Goal: Information Seeking & Learning: Learn about a topic

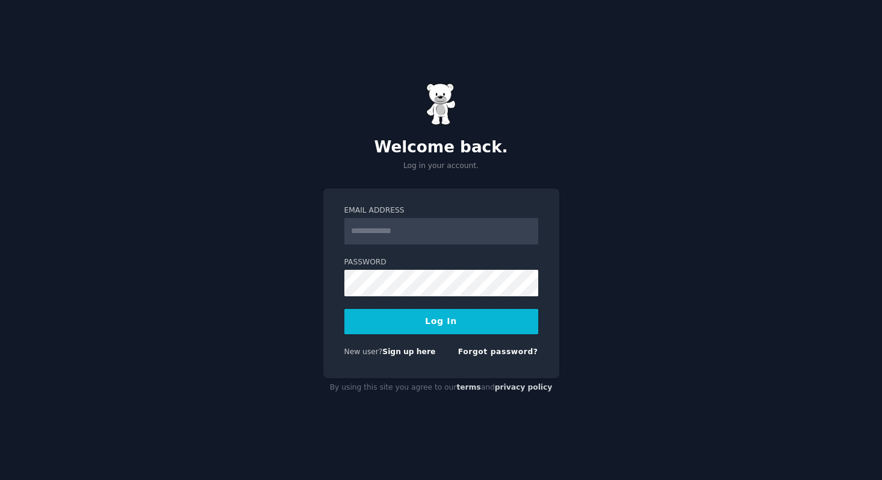
click at [434, 233] on input "Email Address" at bounding box center [441, 231] width 194 height 26
type input "**********"
click at [369, 313] on button "Log In" at bounding box center [441, 321] width 194 height 25
click at [481, 233] on input "**********" at bounding box center [441, 231] width 194 height 26
click at [590, 151] on div "**********" at bounding box center [441, 240] width 882 height 480
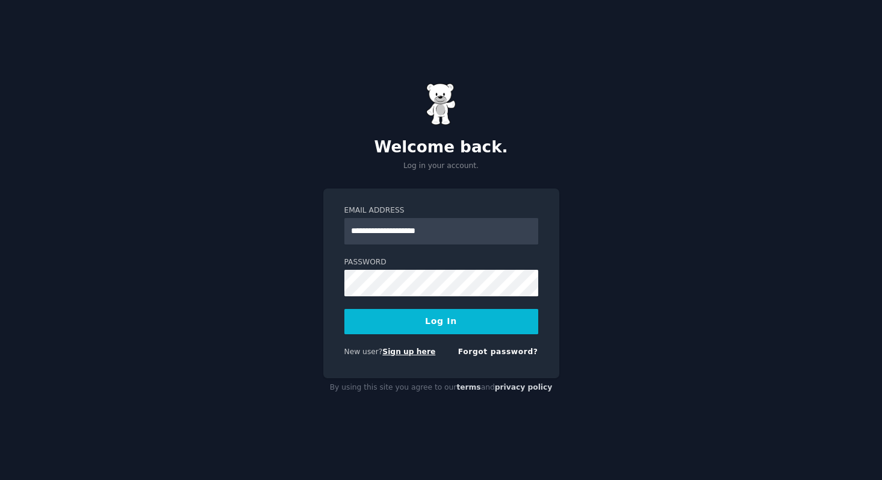
click at [405, 352] on link "Sign up here" at bounding box center [408, 351] width 53 height 8
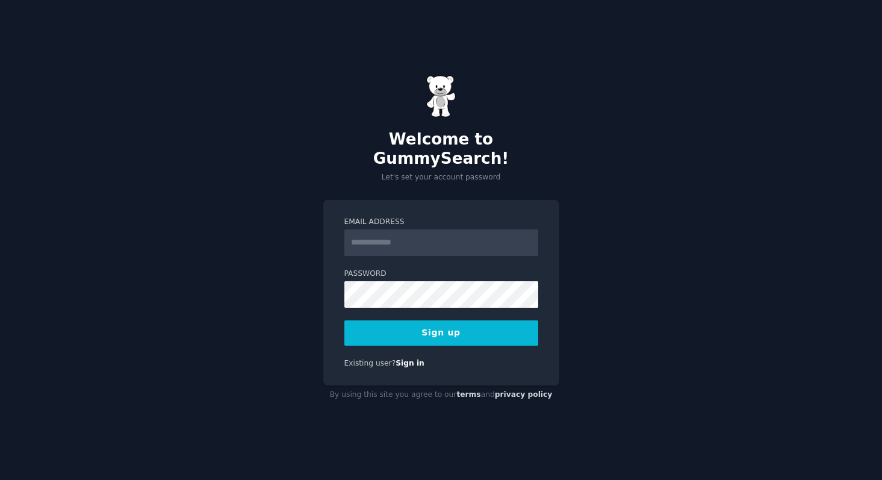
click at [436, 238] on input "Email Address" at bounding box center [441, 242] width 194 height 26
type input "**********"
click at [376, 321] on button "Sign up" at bounding box center [441, 332] width 194 height 25
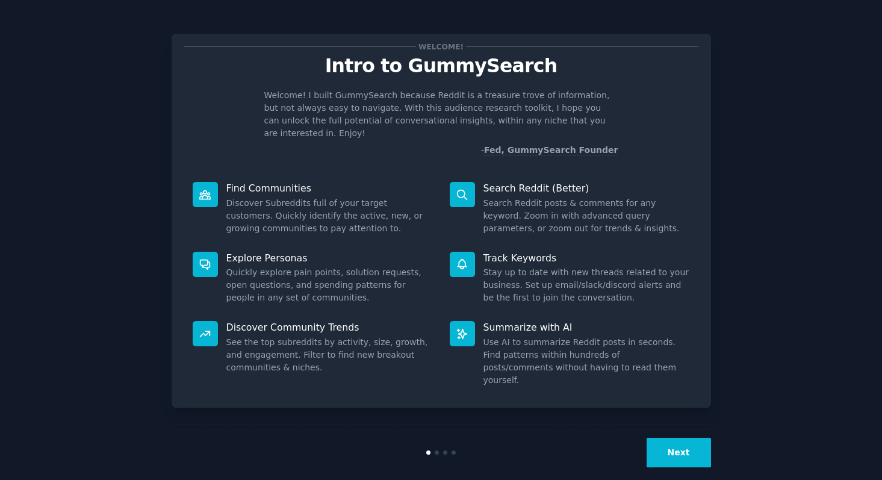
click at [663, 438] on button "Next" at bounding box center [678, 452] width 64 height 29
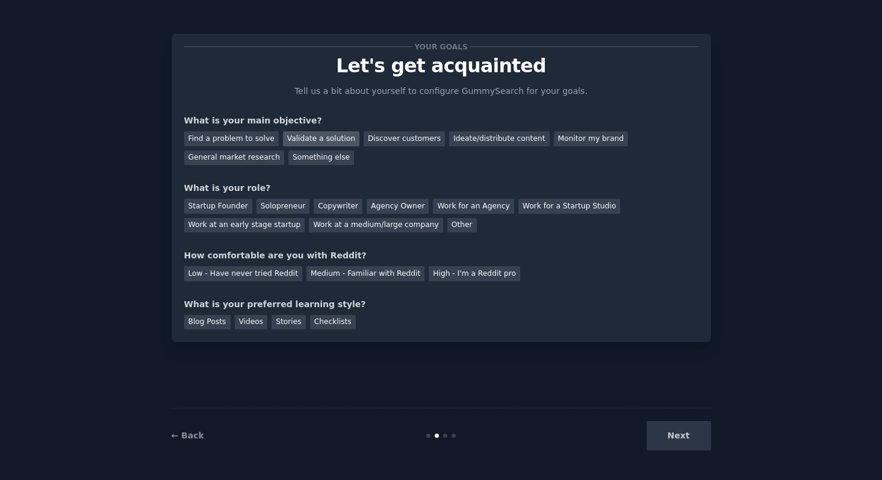
click at [318, 138] on div "Validate a solution" at bounding box center [321, 138] width 76 height 15
click at [247, 165] on div "Your goals Let's get acquainted Tell us a bit about yourself to configure Gummy…" at bounding box center [441, 187] width 514 height 283
click at [249, 160] on div "General market research" at bounding box center [234, 157] width 101 height 15
click at [374, 208] on div "Agency Owner" at bounding box center [398, 206] width 62 height 15
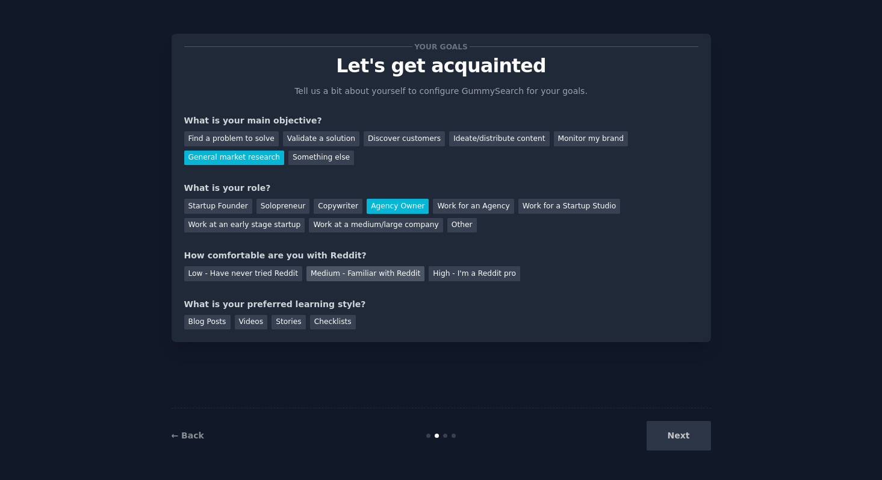
click at [319, 276] on div "Medium - Familiar with Reddit" at bounding box center [365, 273] width 118 height 15
click at [320, 325] on div "Checklists" at bounding box center [333, 322] width 46 height 15
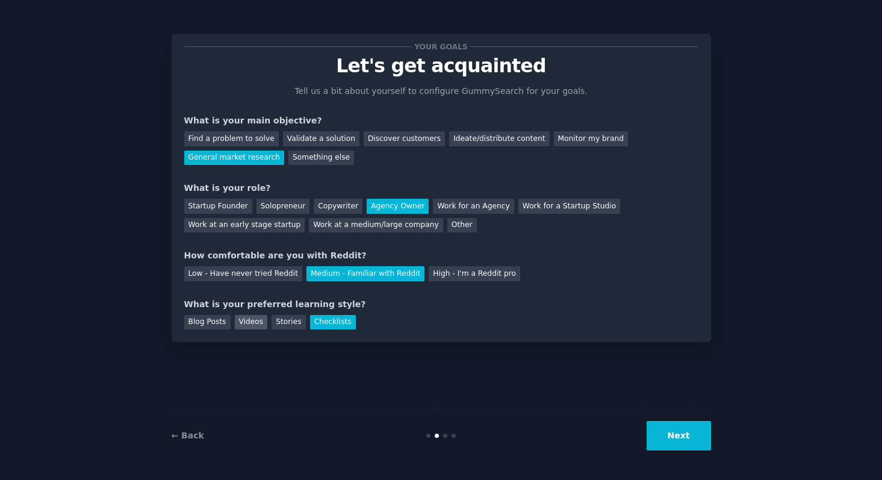
click at [235, 321] on div "Videos" at bounding box center [251, 322] width 33 height 15
click at [310, 324] on div "Checklists" at bounding box center [333, 322] width 46 height 15
click at [668, 443] on button "Next" at bounding box center [678, 435] width 64 height 29
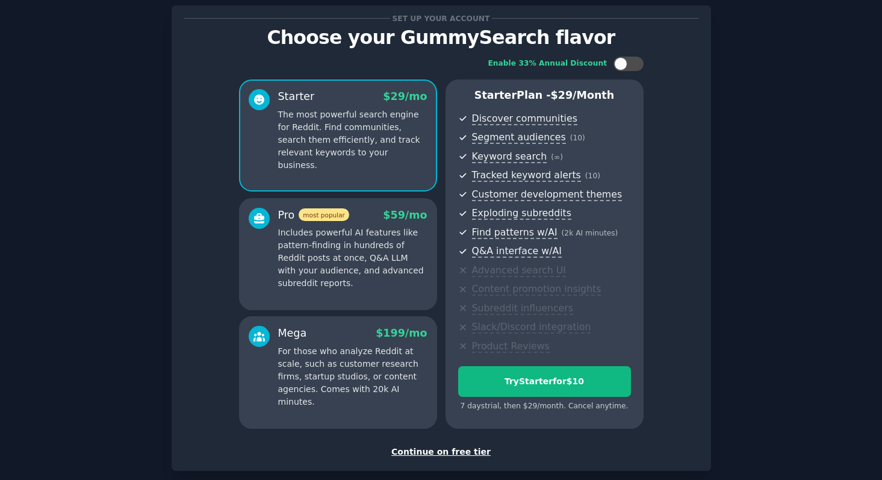
scroll to position [28, 0]
click at [415, 456] on div "Continue on free tier" at bounding box center [441, 452] width 514 height 13
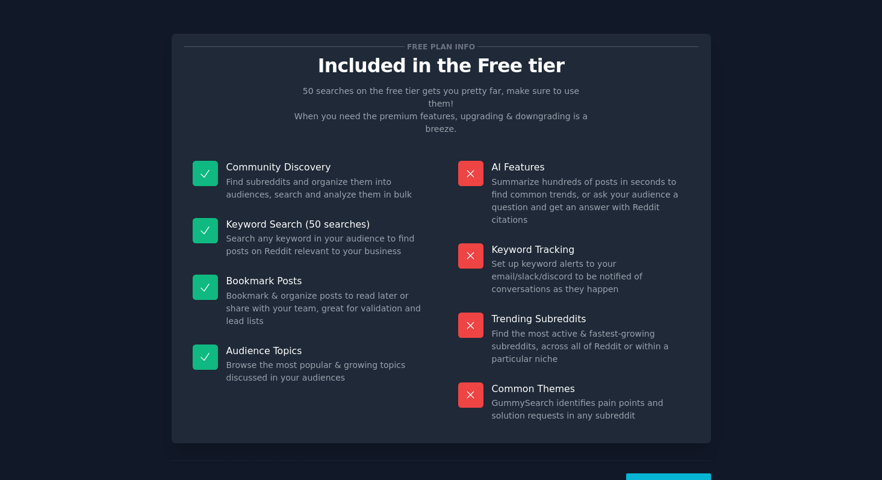
click at [671, 473] on button "Let's Go!" at bounding box center [668, 487] width 84 height 29
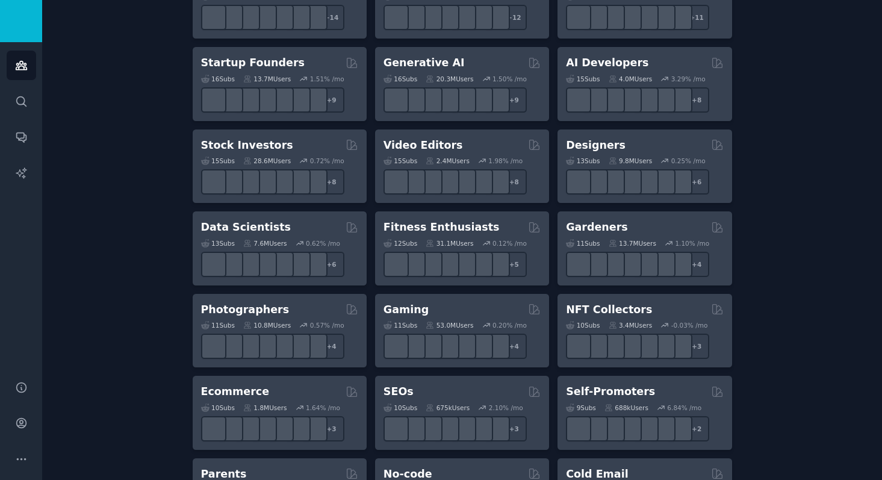
scroll to position [352, 0]
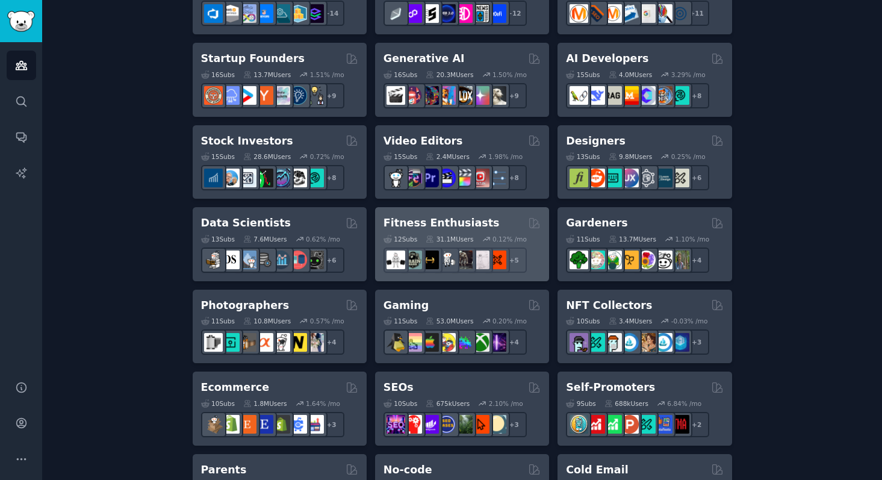
click at [457, 225] on h2 "Fitness Enthusiasts" at bounding box center [441, 222] width 116 height 15
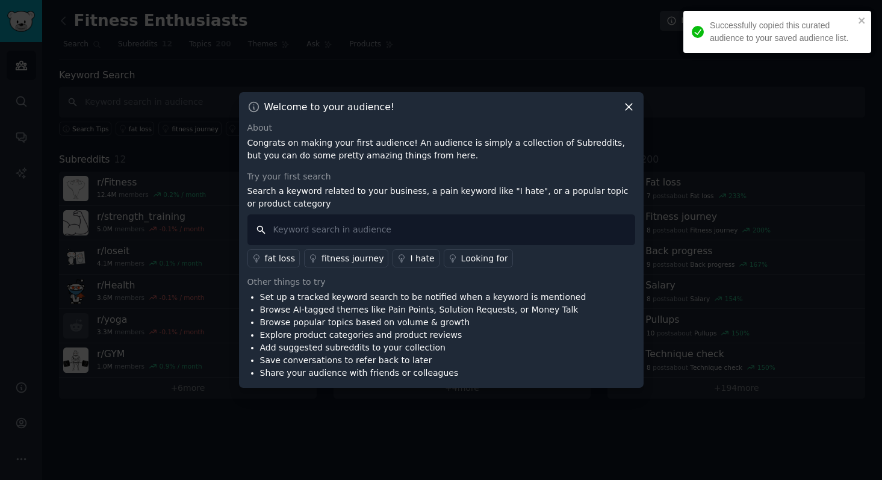
click at [402, 230] on input "text" at bounding box center [441, 229] width 388 height 31
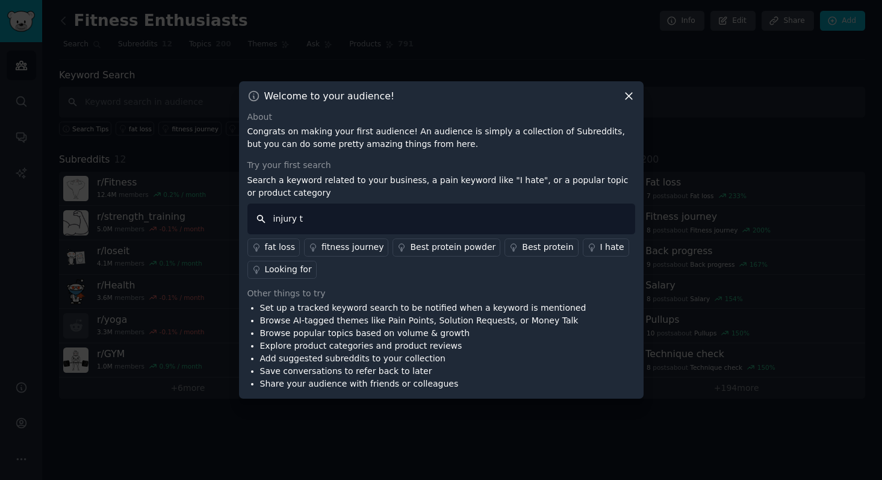
type input "injury"
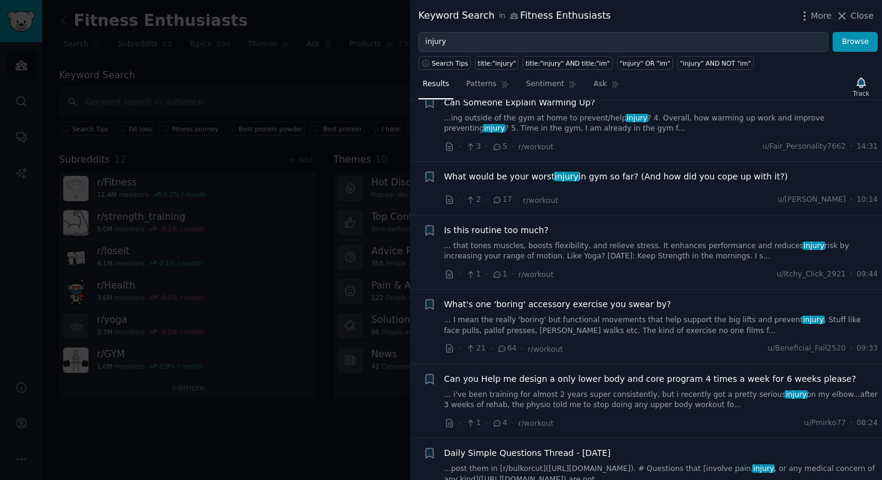
scroll to position [33, 0]
click at [497, 200] on icon at bounding box center [497, 198] width 11 height 8
click at [522, 174] on span "What would be your worst injury in gym so far? (And how did you cope up with it…" at bounding box center [616, 175] width 344 height 13
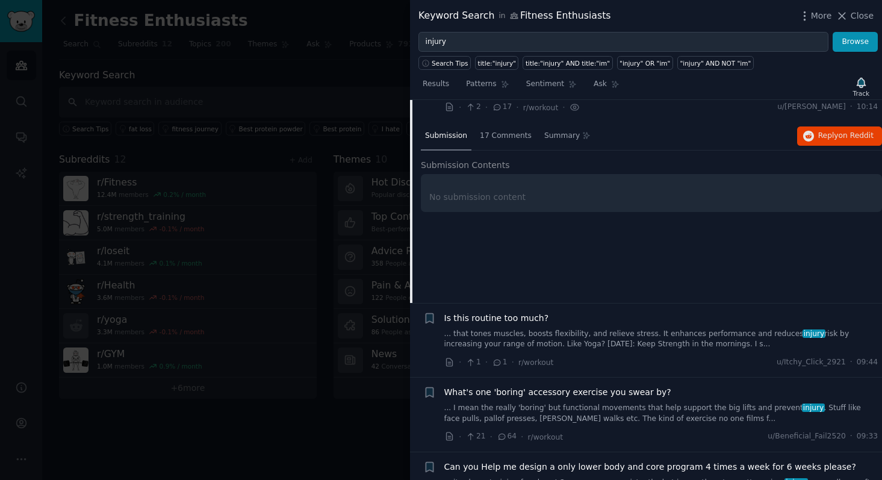
scroll to position [93, 0]
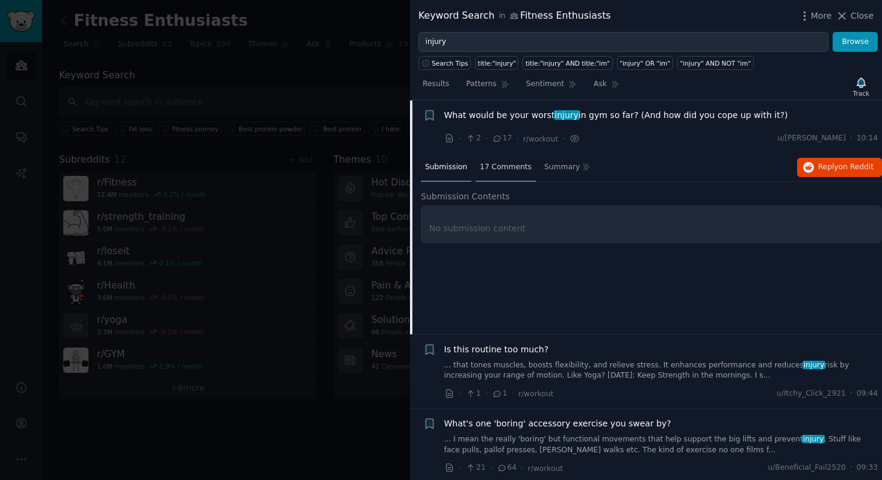
click at [493, 170] on span "17 Comments" at bounding box center [506, 167] width 52 height 11
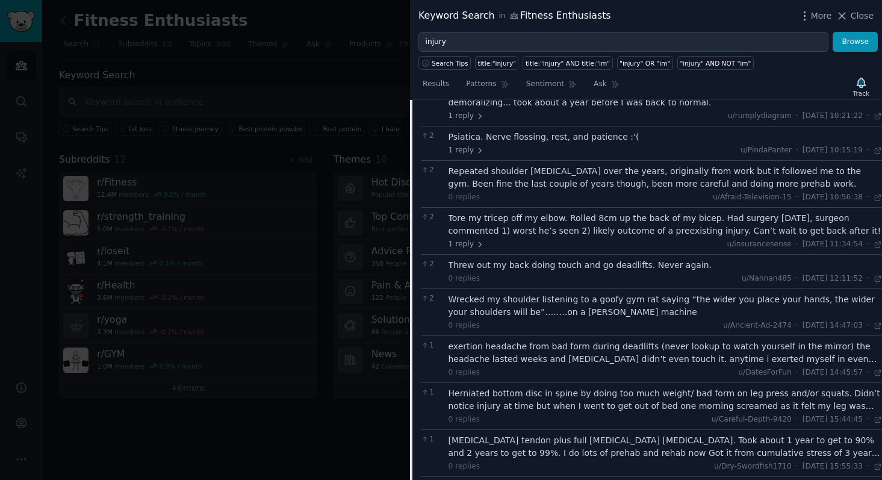
scroll to position [269, 0]
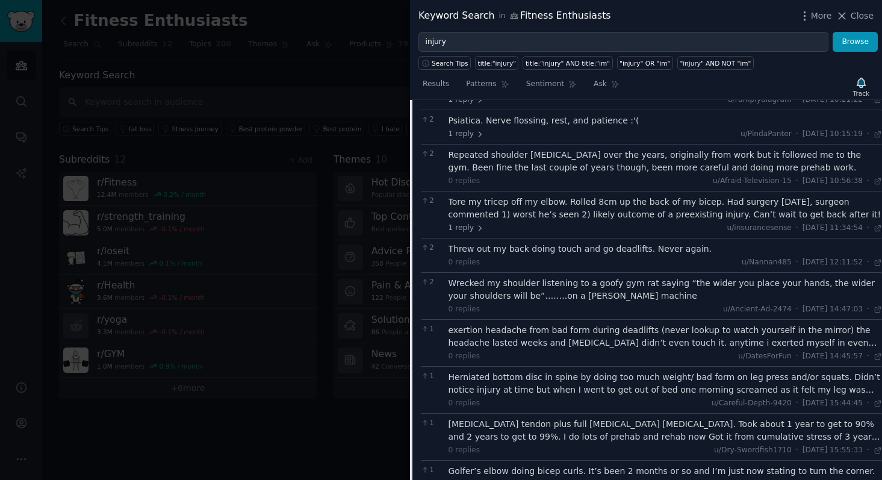
click at [380, 234] on div at bounding box center [441, 240] width 882 height 480
click at [852, 13] on div "Keyword Search in Fitness Enthusiasts More Close injury Browse Search Tips titl…" at bounding box center [646, 240] width 472 height 480
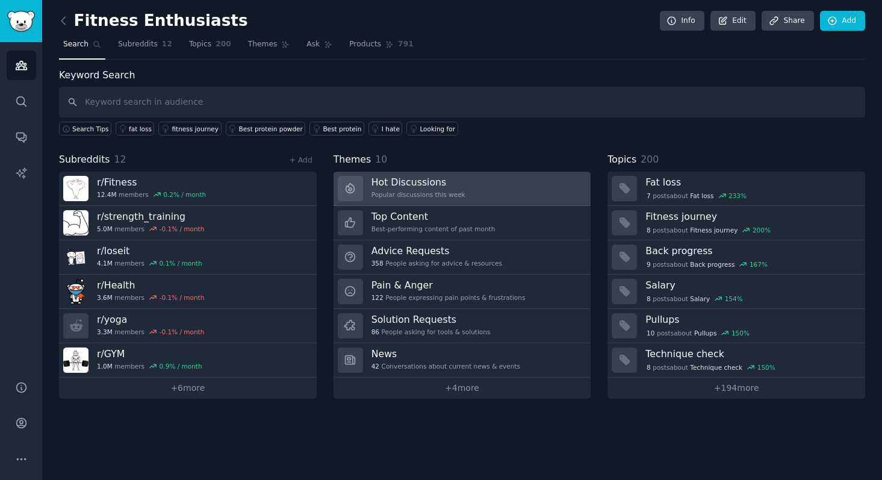
click at [428, 188] on div "Hot Discussions Popular discussions this week" at bounding box center [418, 188] width 94 height 25
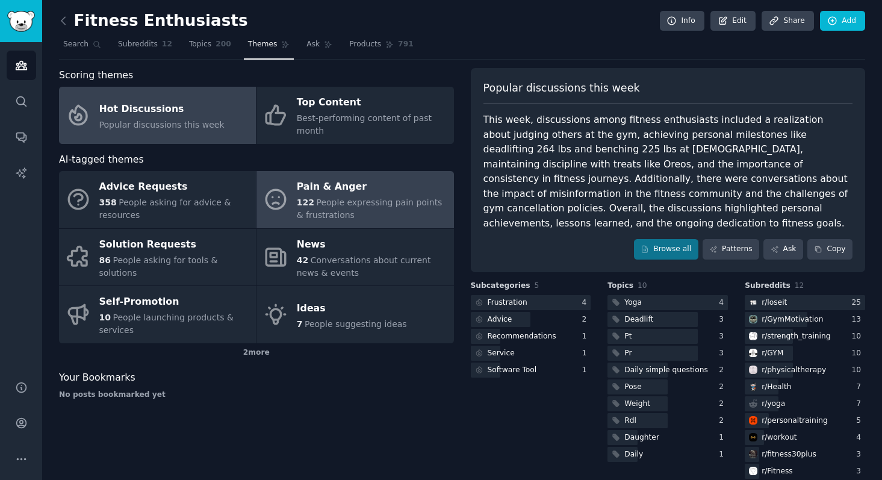
click at [328, 194] on div "Pain & Anger" at bounding box center [372, 187] width 150 height 19
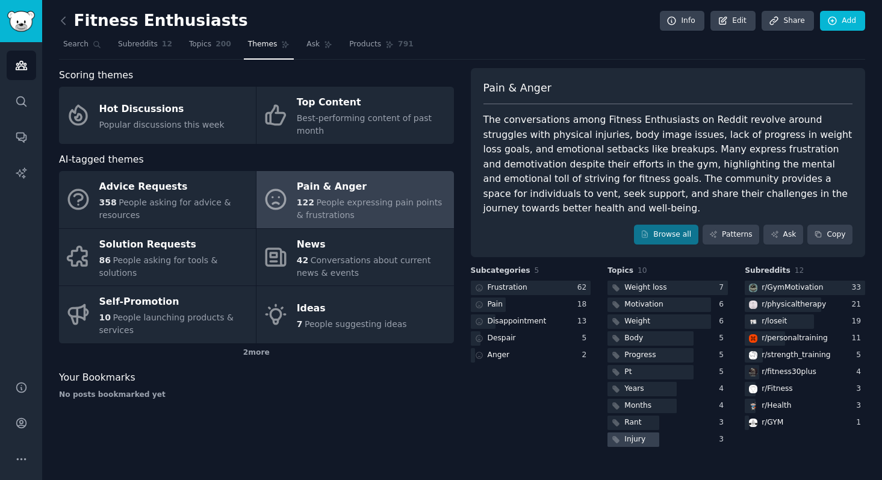
click at [633, 434] on div "Injury" at bounding box center [634, 439] width 21 height 11
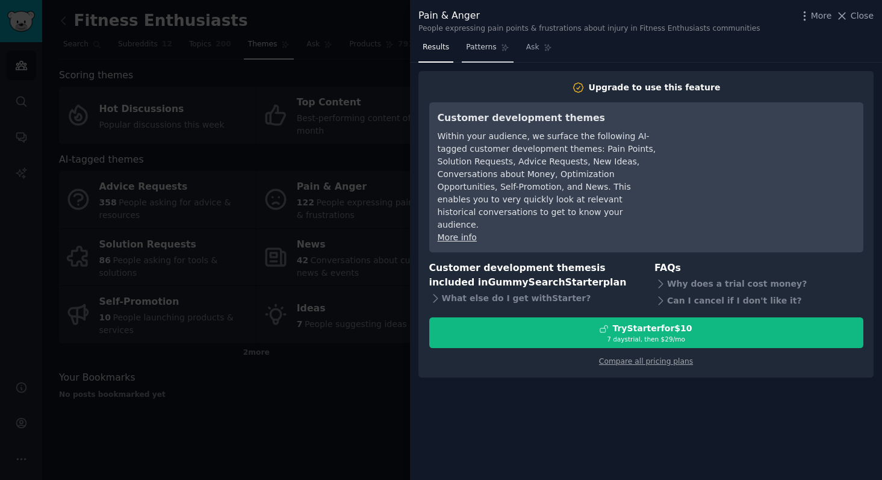
click at [483, 41] on link "Patterns" at bounding box center [487, 50] width 51 height 25
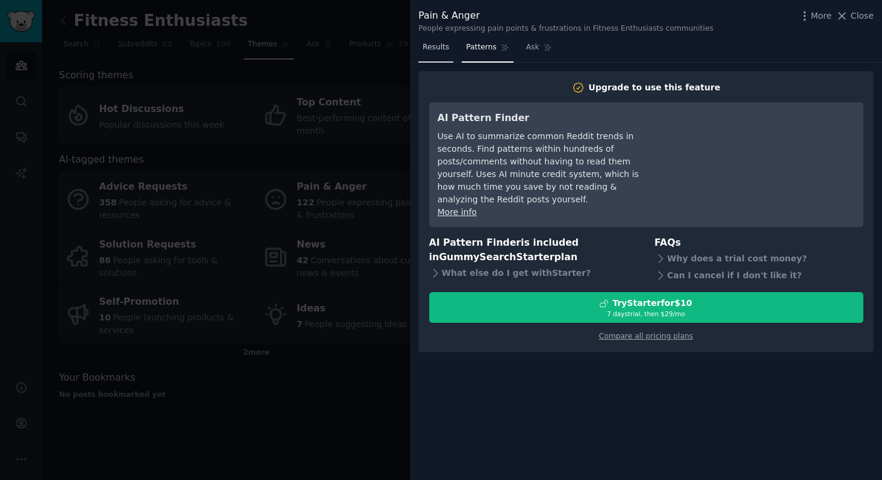
click at [440, 45] on span "Results" at bounding box center [436, 47] width 26 height 11
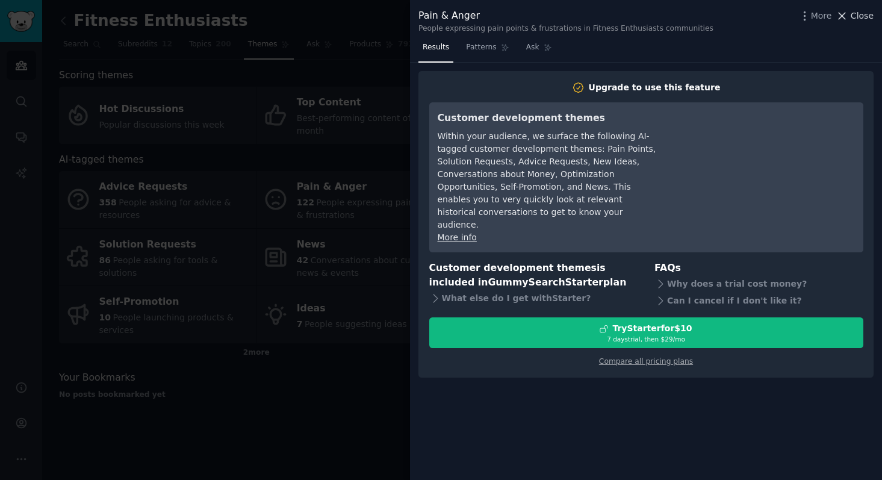
click at [845, 17] on icon at bounding box center [842, 16] width 7 height 7
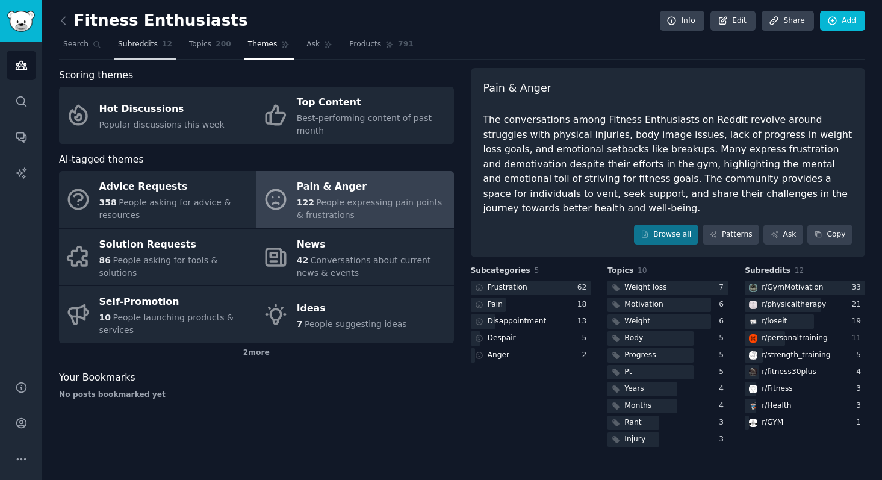
click at [121, 49] on span "Subreddits" at bounding box center [138, 44] width 40 height 11
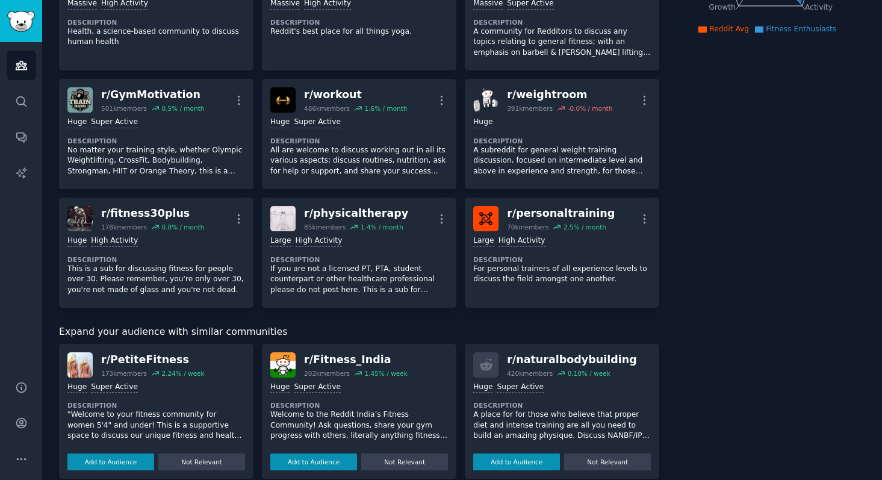
scroll to position [246, 0]
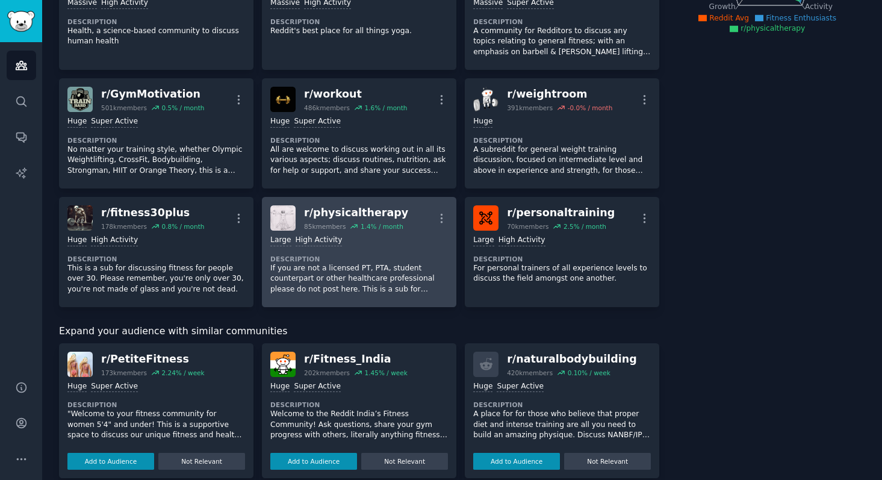
click at [321, 214] on div "r/ physicaltherapy" at bounding box center [356, 212] width 104 height 15
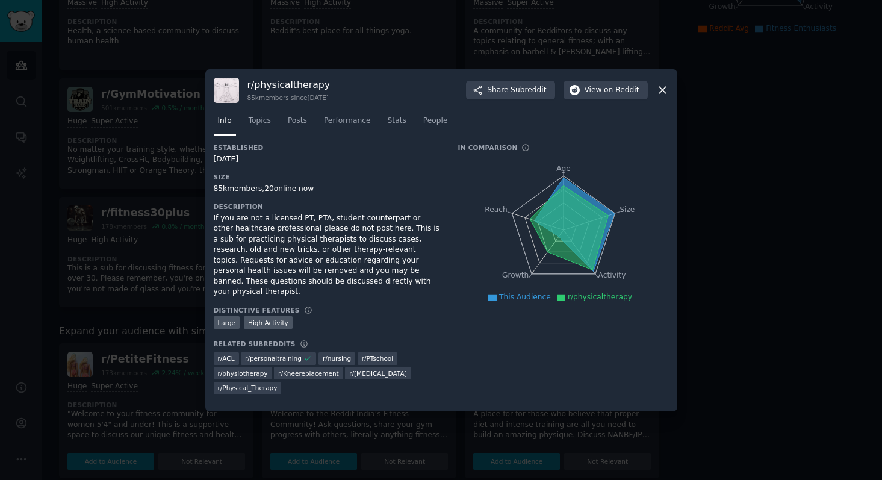
click at [663, 96] on icon at bounding box center [662, 90] width 13 height 13
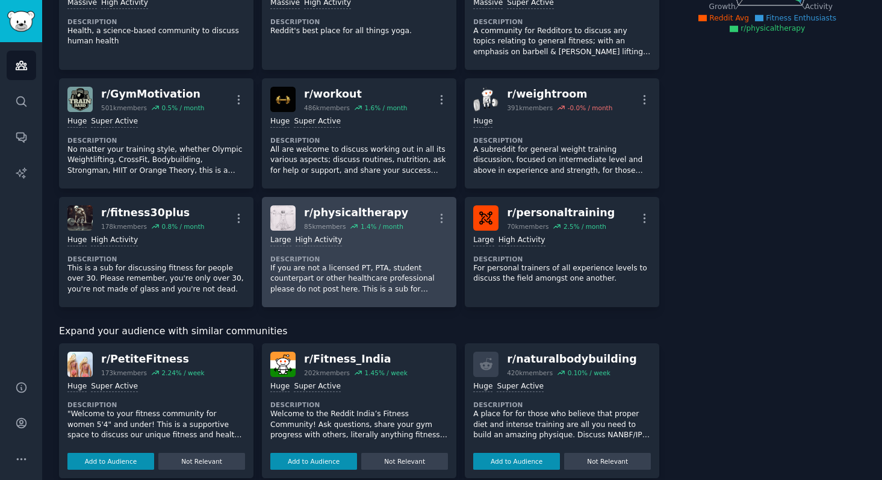
click at [331, 219] on div "r/ physicaltherapy" at bounding box center [356, 212] width 104 height 15
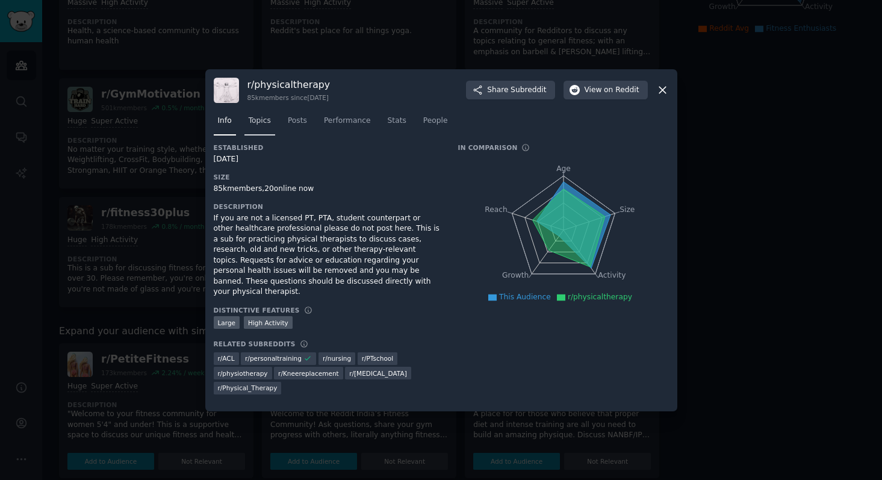
click at [265, 123] on span "Topics" at bounding box center [260, 121] width 22 height 11
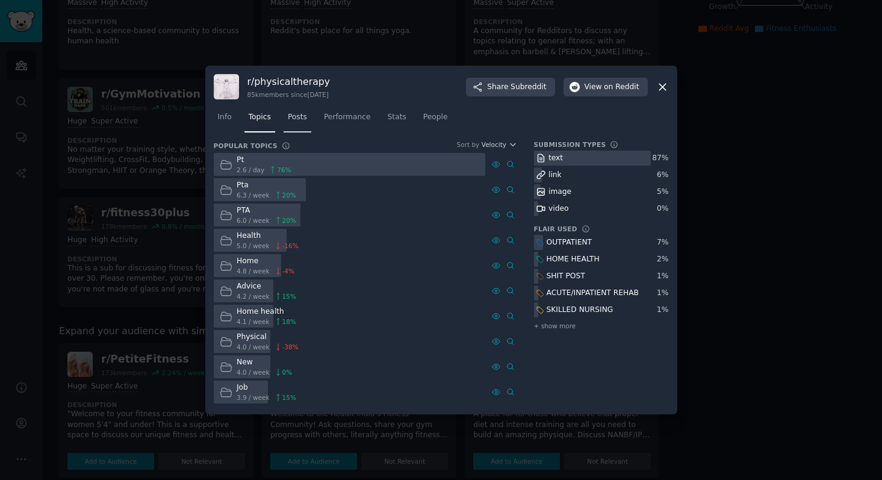
click at [295, 122] on span "Posts" at bounding box center [297, 117] width 19 height 11
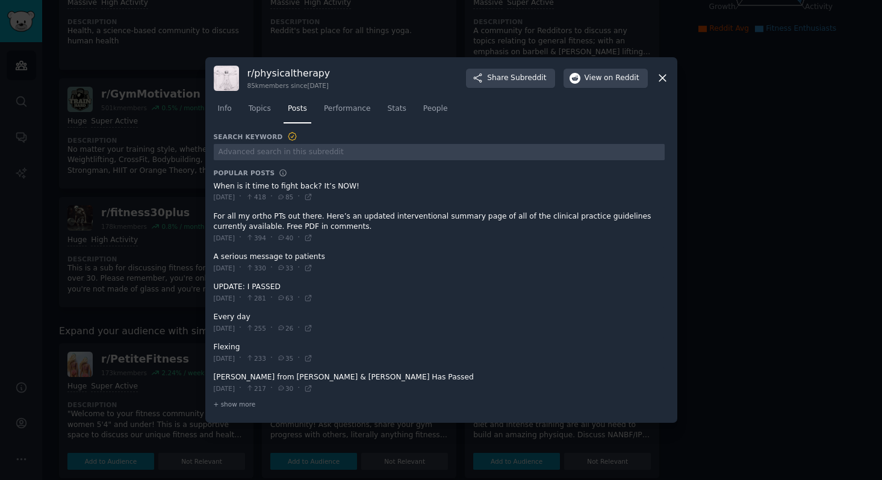
click at [660, 82] on icon at bounding box center [662, 78] width 13 height 13
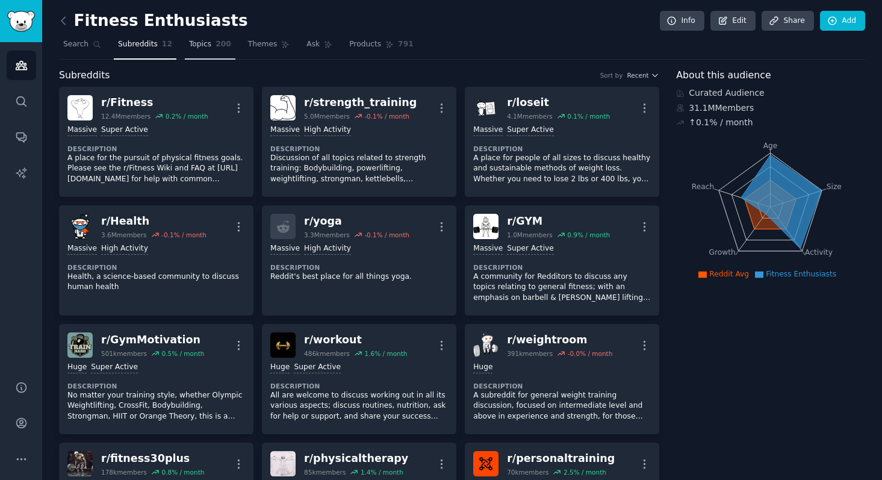
click at [195, 46] on span "Topics" at bounding box center [200, 44] width 22 height 11
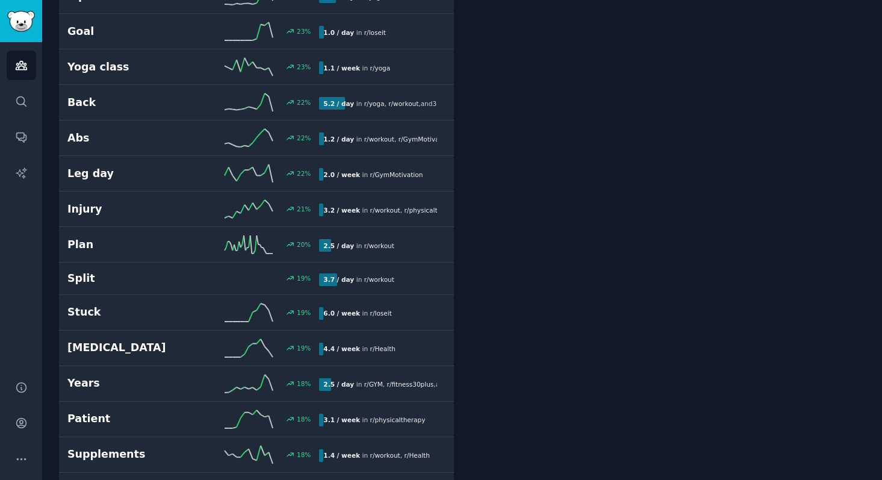
scroll to position [2326, 0]
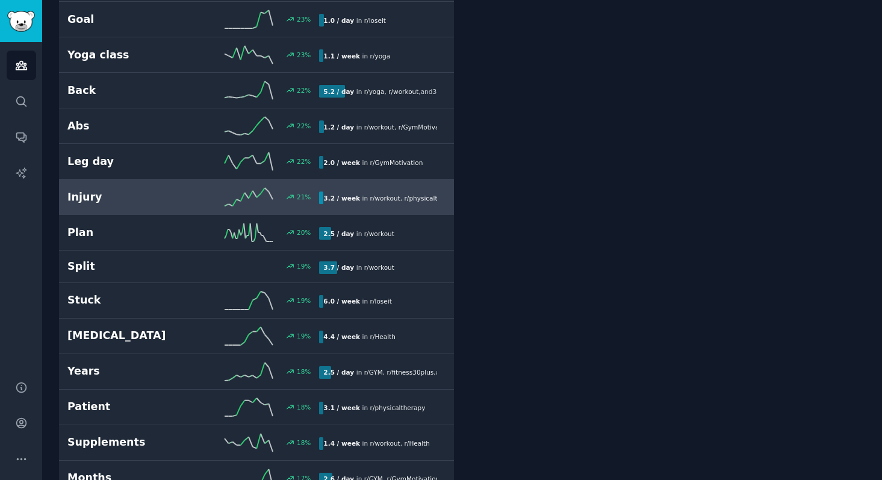
click at [141, 197] on h2 "Injury" at bounding box center [130, 197] width 126 height 15
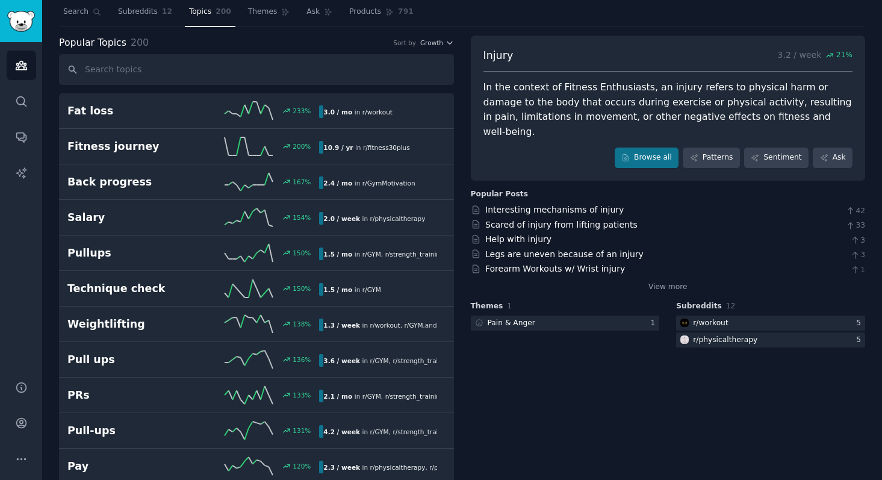
scroll to position [26, 0]
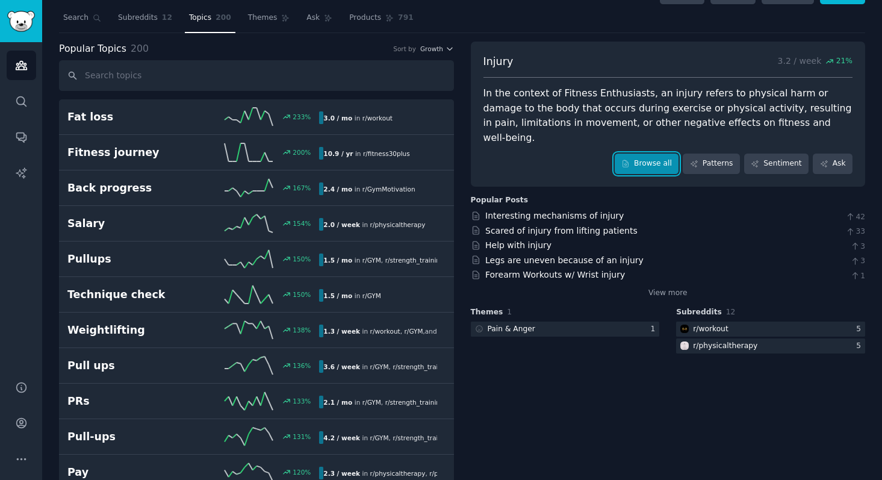
click at [647, 153] on link "Browse all" at bounding box center [647, 163] width 64 height 20
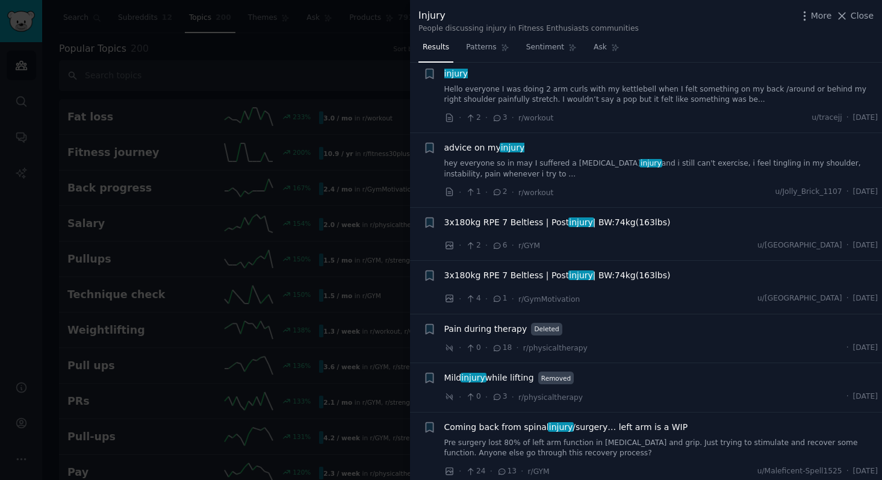
scroll to position [566, 0]
